Goal: Book appointment/travel/reservation

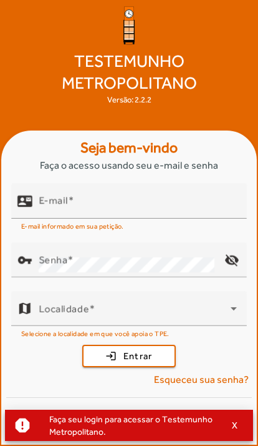
click at [97, 214] on input "E-mail" at bounding box center [138, 206] width 199 height 15
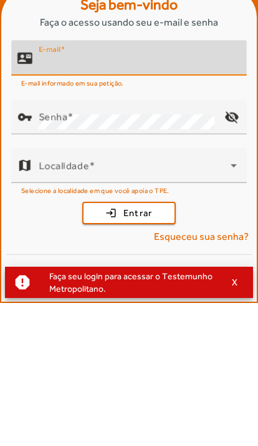
type input "**********"
click at [129, 345] on button "login Entrar" at bounding box center [129, 356] width 94 height 22
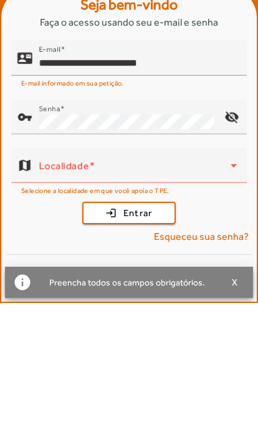
scroll to position [73, 0]
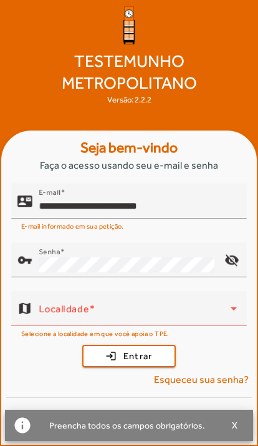
click at [76, 307] on span at bounding box center [135, 313] width 192 height 15
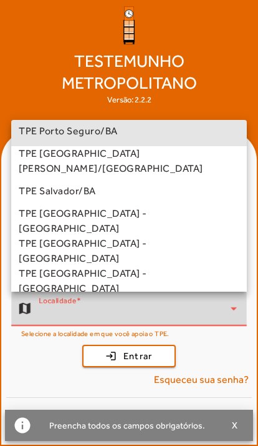
scroll to position [254, 0]
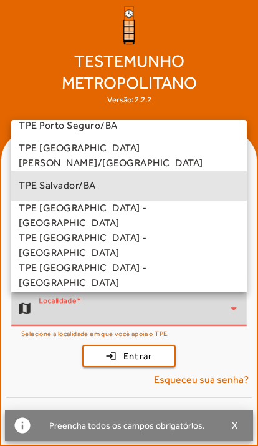
click at [52, 188] on span "TPE Salvador/BA" at bounding box center [57, 185] width 77 height 15
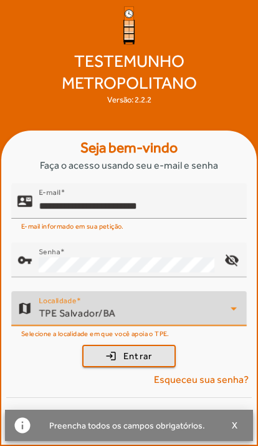
click at [137, 362] on span "Entrar" at bounding box center [138, 356] width 29 height 14
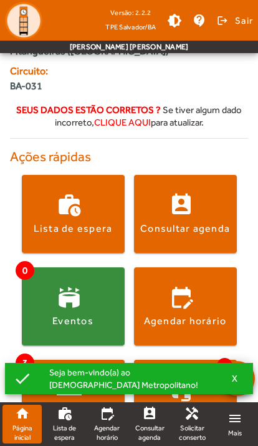
scroll to position [207, 0]
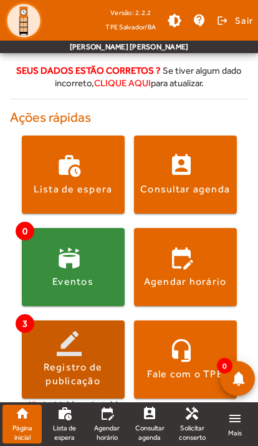
click at [66, 342] on span at bounding box center [73, 359] width 103 height 78
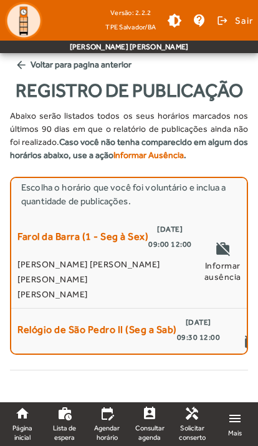
click at [57, 272] on span "[PERSON_NAME] [PERSON_NAME]" at bounding box center [104, 264] width 175 height 15
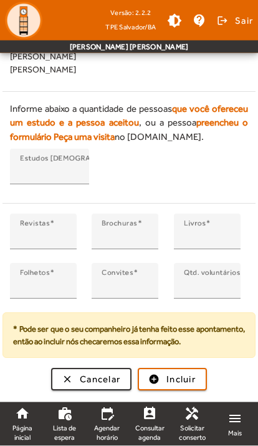
scroll to position [455, 0]
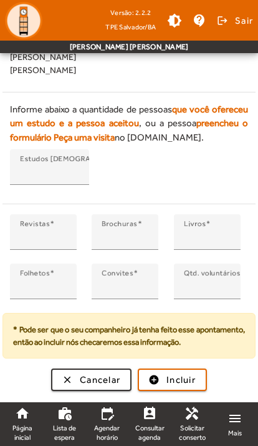
click at [202, 279] on input "*" at bounding box center [207, 286] width 47 height 15
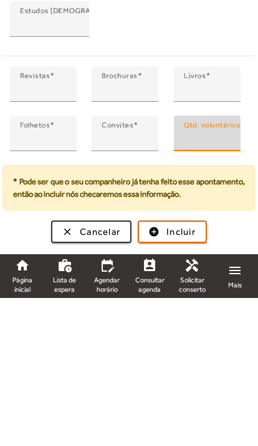
type input "*"
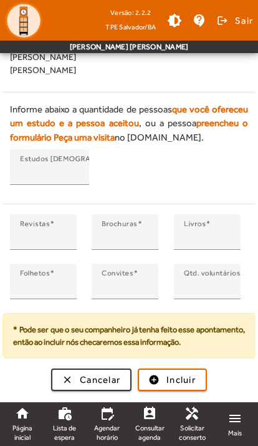
click at [179, 380] on span "Incluir" at bounding box center [181, 380] width 29 height 14
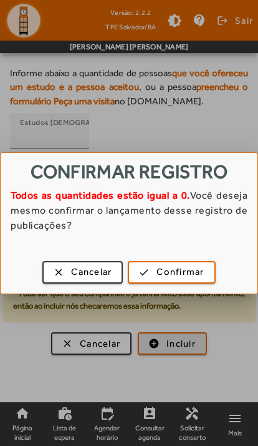
scroll to position [0, 0]
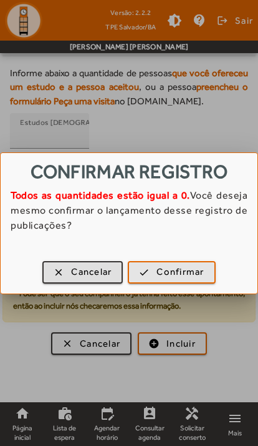
click at [162, 270] on span "Confirmar" at bounding box center [180, 272] width 47 height 14
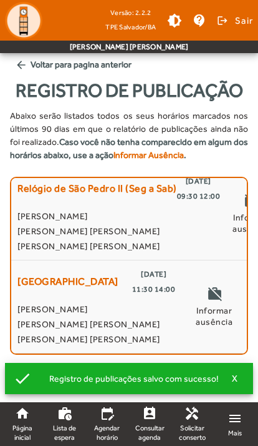
scroll to position [48, 0]
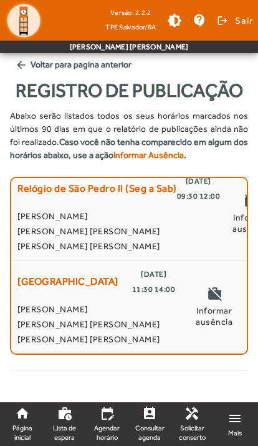
click at [108, 424] on span "Agendar horário" at bounding box center [106, 432] width 29 height 18
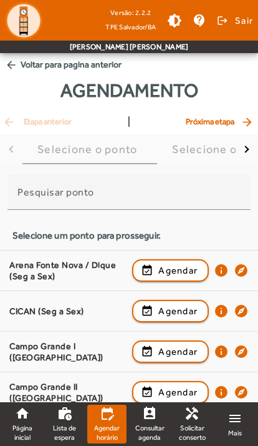
click at [153, 426] on span "Consultar agenda" at bounding box center [149, 432] width 29 height 18
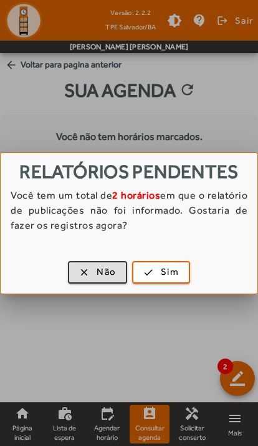
click at [92, 275] on span "button" at bounding box center [97, 272] width 57 height 30
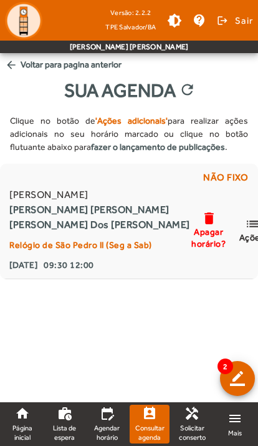
click at [75, 219] on strong "[PERSON_NAME] Dos [PERSON_NAME]" at bounding box center [99, 224] width 181 height 15
click at [164, 417] on link "perm_contact_calendar Consultar agenda" at bounding box center [149, 424] width 39 height 39
click at [239, 422] on mat-icon "menu" at bounding box center [235, 418] width 15 height 15
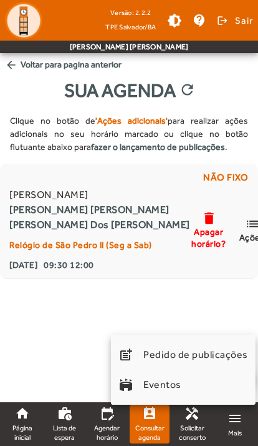
click at [47, 287] on div at bounding box center [129, 223] width 258 height 446
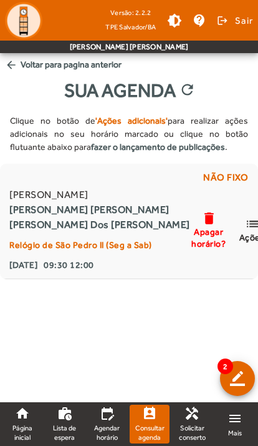
click at [17, 412] on mat-icon "home" at bounding box center [22, 413] width 15 height 15
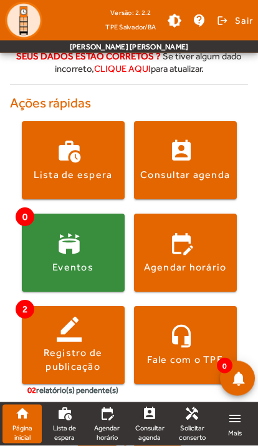
scroll to position [217, 0]
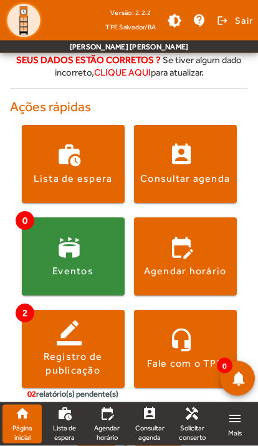
click at [172, 180] on div "Consultar agenda" at bounding box center [185, 179] width 90 height 14
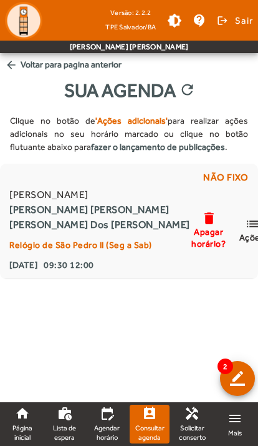
click at [102, 430] on span "Agendar horário" at bounding box center [106, 432] width 29 height 18
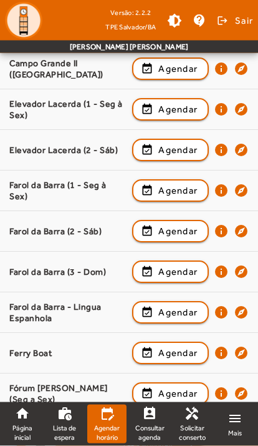
scroll to position [324, 0]
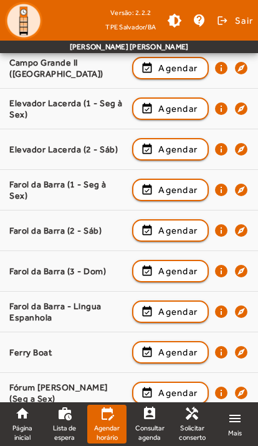
click at [17, 185] on div "Farol da Barra (1 - Seg à Sex)" at bounding box center [67, 190] width 117 height 22
click at [160, 184] on span "Agendar" at bounding box center [178, 189] width 39 height 15
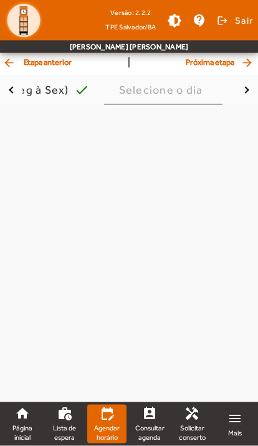
scroll to position [0, 0]
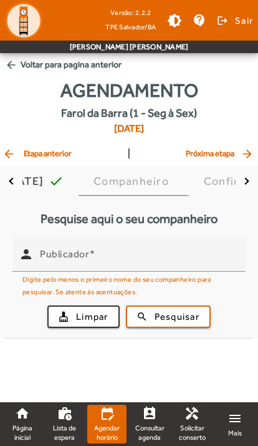
click at [7, 140] on div "Agendamento [PERSON_NAME] (1 - Seg à Sex) [DATE]" at bounding box center [129, 111] width 258 height 70
click at [9, 149] on mat-icon "arrow_back" at bounding box center [9, 153] width 15 height 12
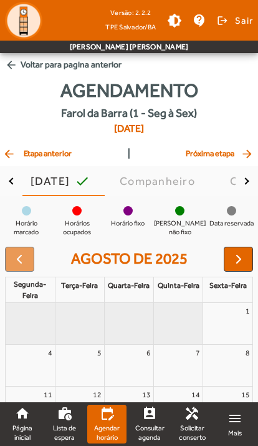
click at [202, 149] on span "Próxima etapa arrow_forward" at bounding box center [221, 153] width 70 height 15
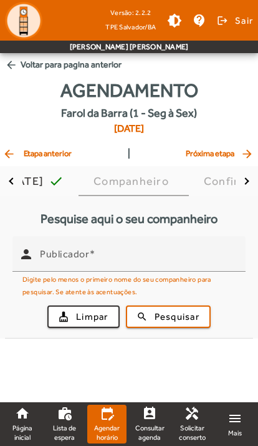
click at [25, 147] on span "arrow_back Etapa anterior" at bounding box center [36, 153] width 69 height 15
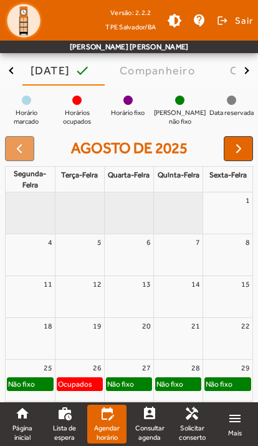
scroll to position [164, 0]
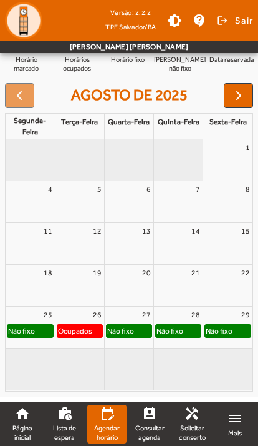
click at [31, 99] on div at bounding box center [19, 95] width 29 height 25
